Goal: Use online tool/utility: Utilize a website feature to perform a specific function

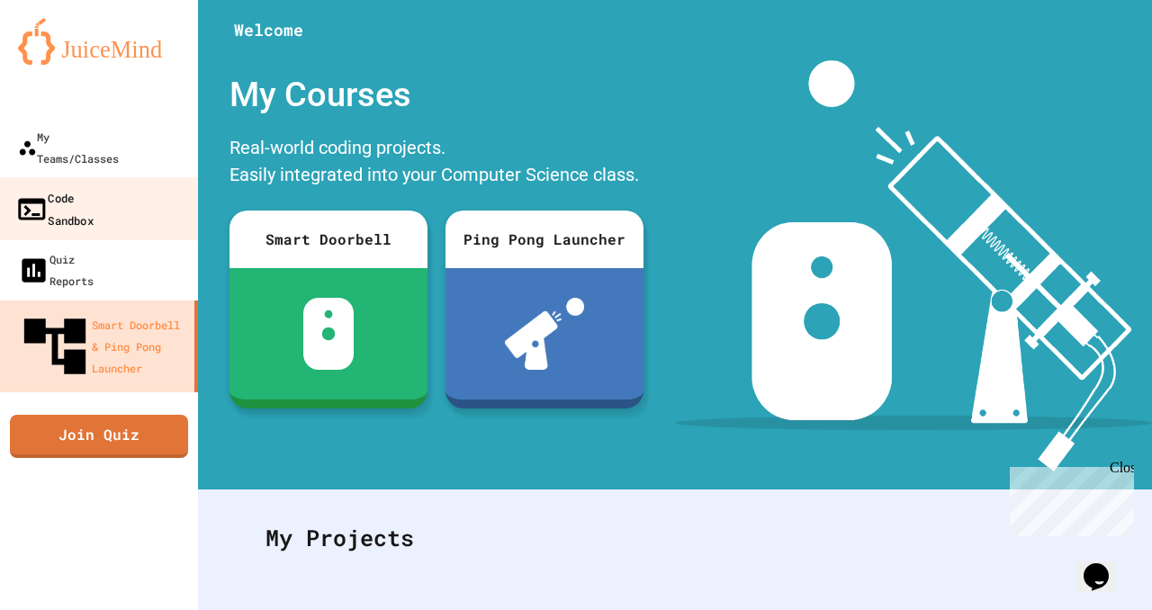
click at [94, 186] on div "Code Sandbox" at bounding box center [54, 208] width 78 height 44
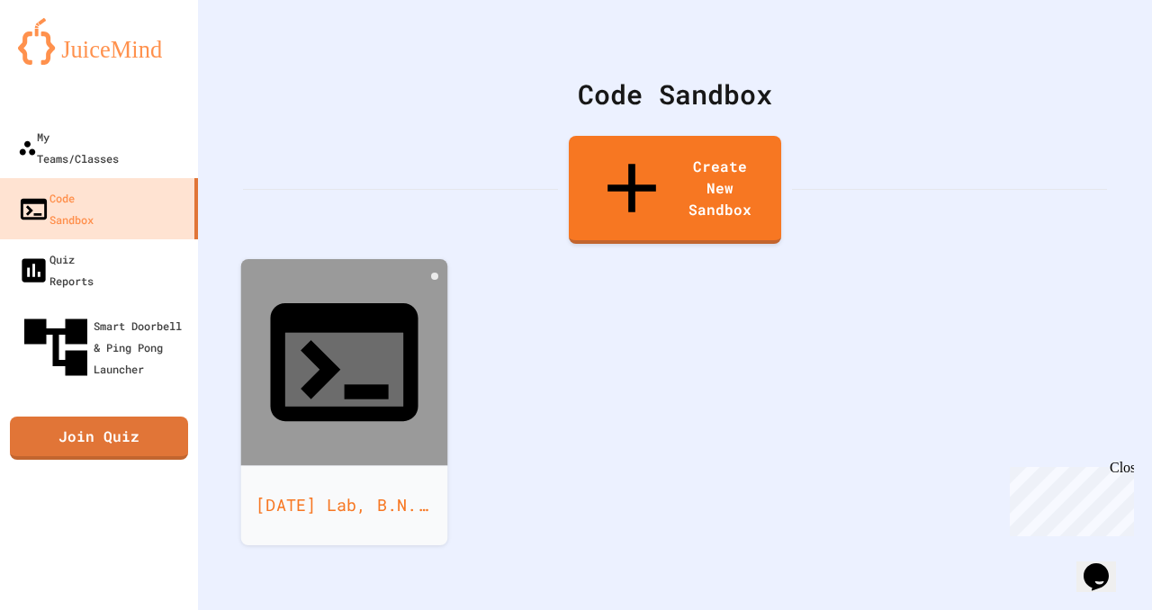
click at [326, 333] on icon at bounding box center [344, 370] width 118 height 74
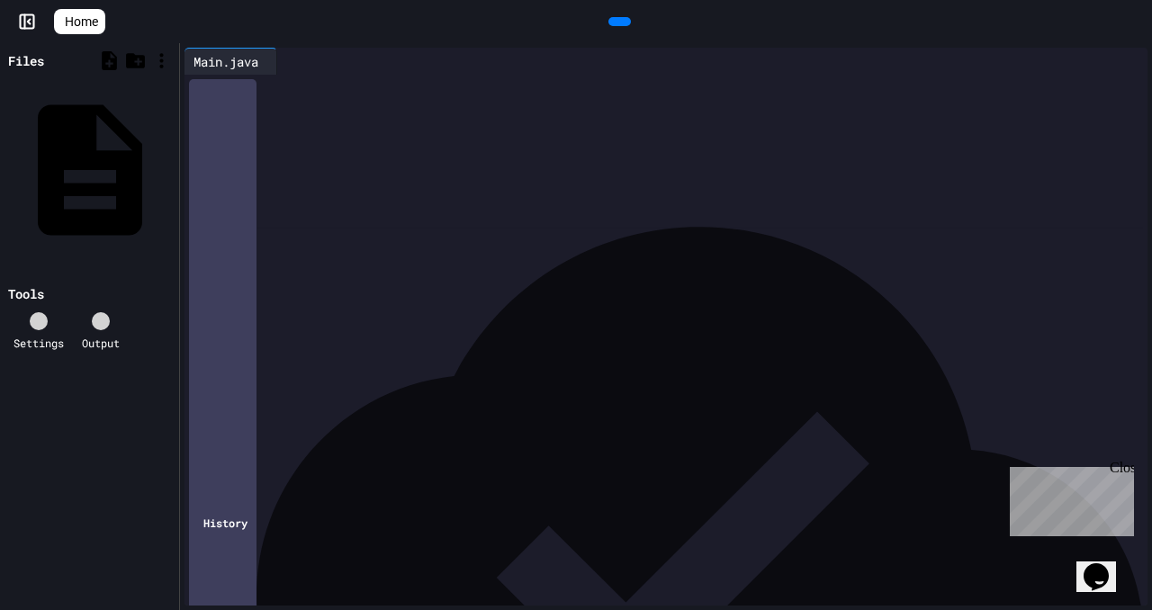
scroll to position [58, 0]
click at [617, 22] on icon at bounding box center [617, 22] width 0 height 0
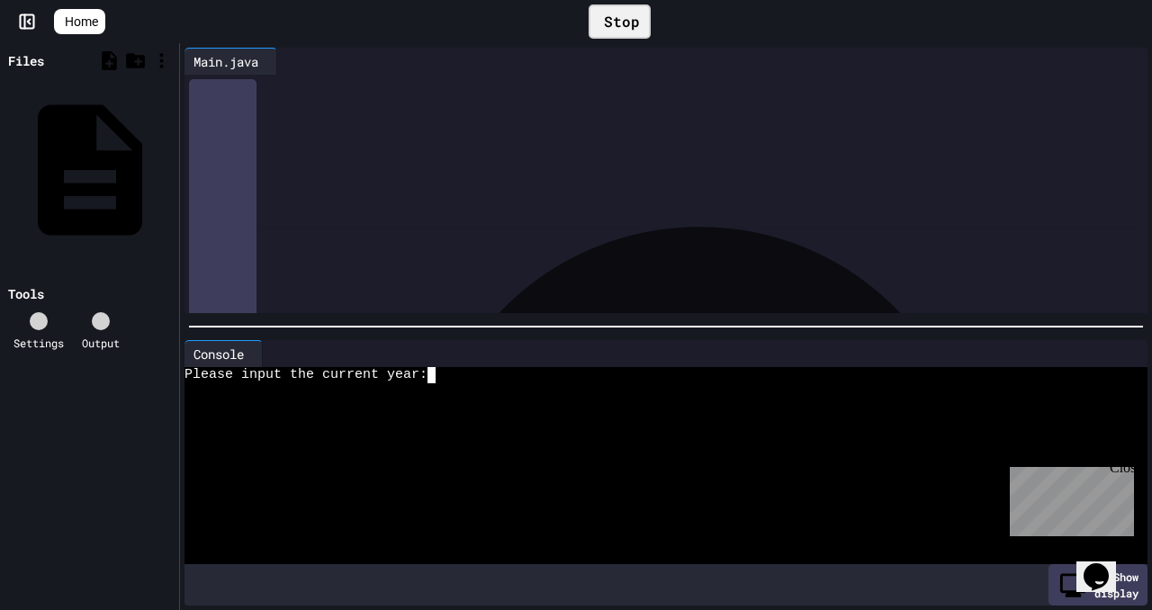
click at [526, 401] on div at bounding box center [659, 408] width 948 height 16
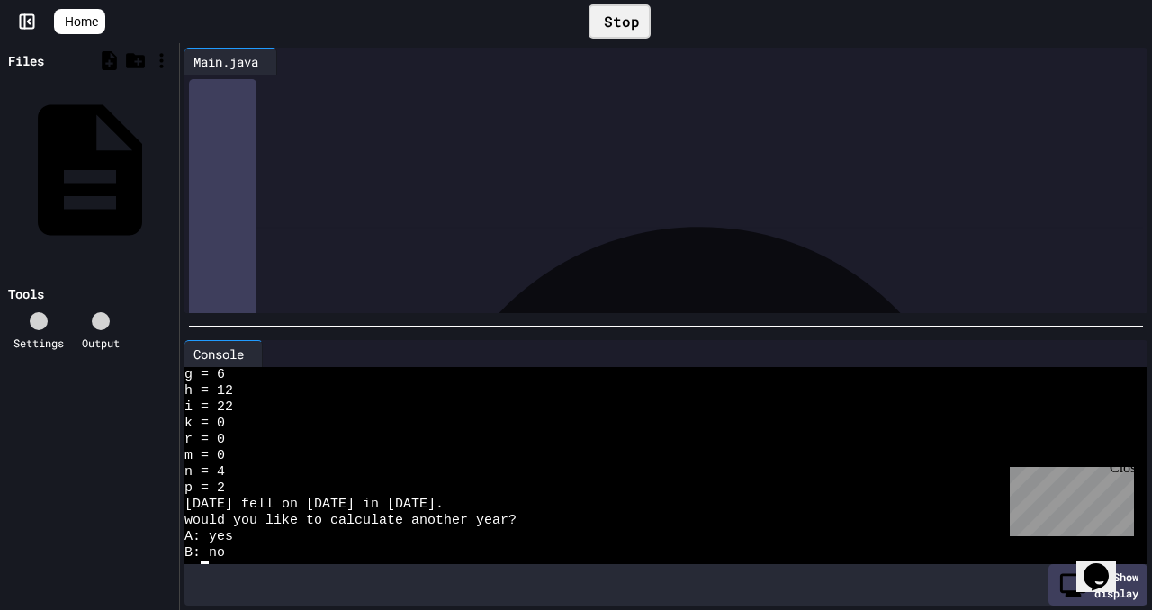
scroll to position [470, 0]
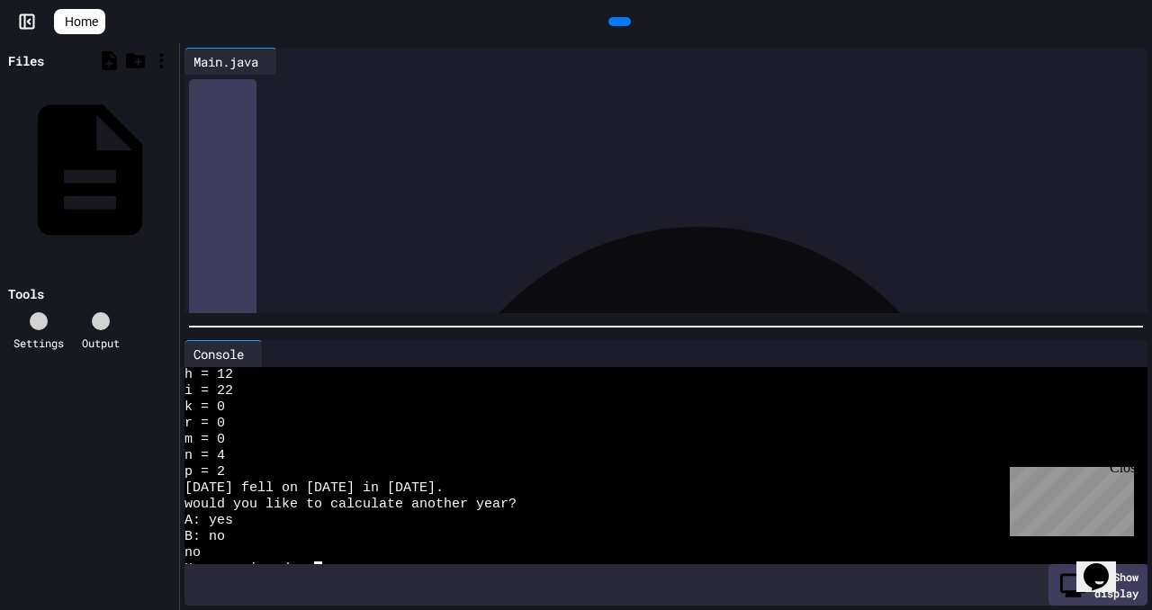
click at [265, 359] on icon at bounding box center [268, 365] width 13 height 13
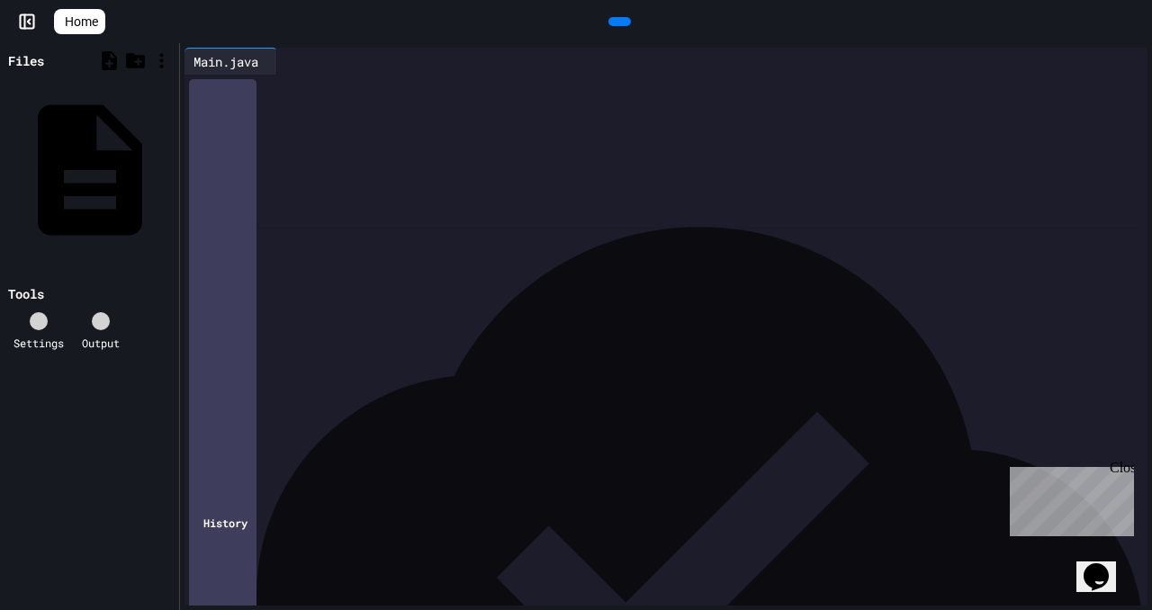
scroll to position [1745, 0]
click at [617, 22] on icon at bounding box center [617, 22] width 0 height 0
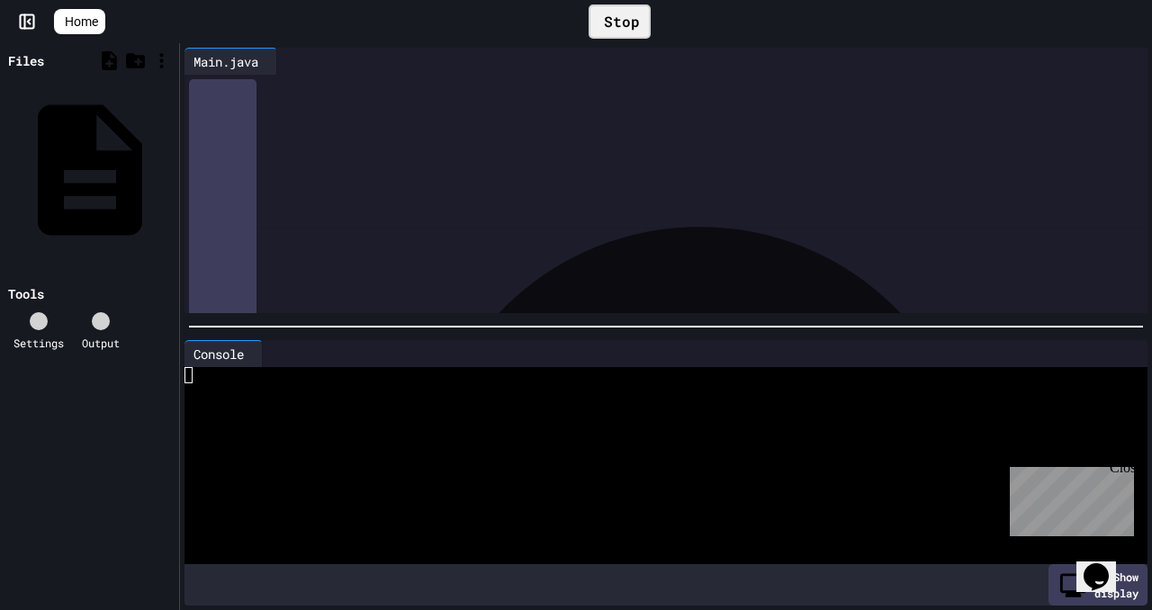
click at [528, 394] on div at bounding box center [659, 391] width 948 height 16
click at [497, 426] on div at bounding box center [659, 424] width 948 height 16
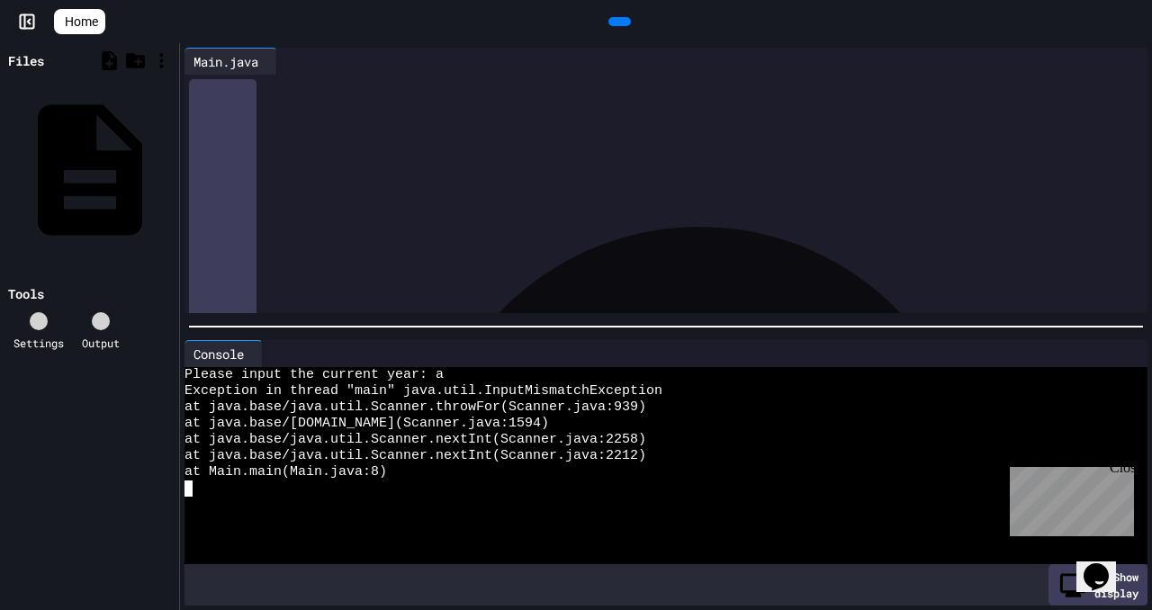
click at [617, 22] on icon at bounding box center [617, 22] width 0 height 0
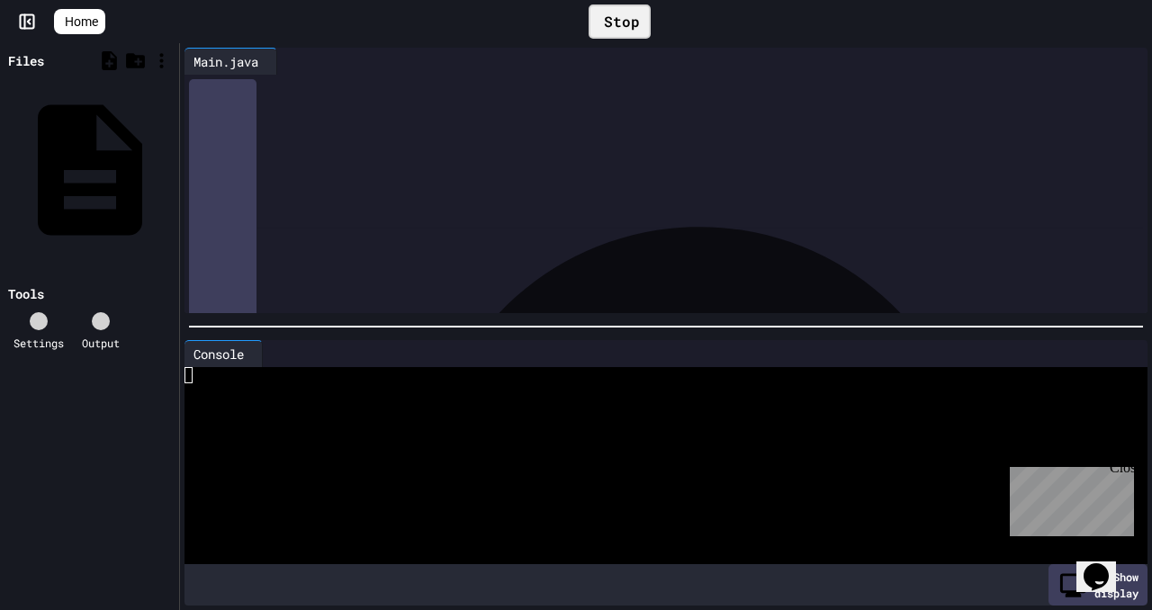
click at [464, 459] on div at bounding box center [659, 456] width 948 height 16
click at [450, 449] on div at bounding box center [659, 456] width 948 height 16
click at [617, 22] on icon at bounding box center [617, 22] width 0 height 0
click at [544, 432] on div at bounding box center [659, 440] width 948 height 16
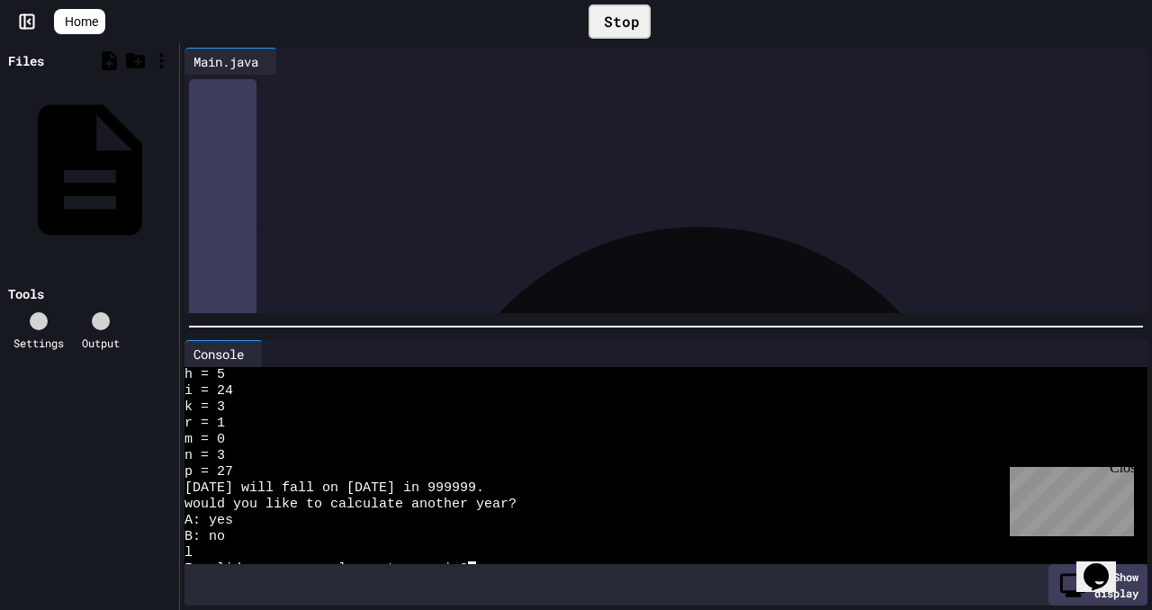
scroll to position [194, 0]
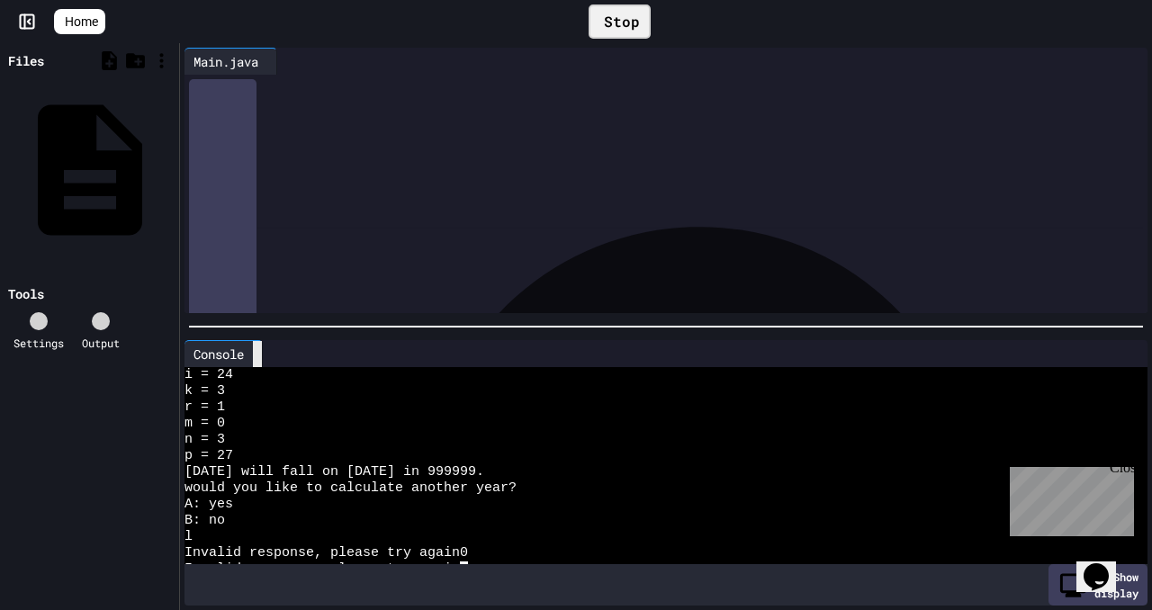
click at [257, 355] on icon at bounding box center [257, 355] width 0 height 0
